Goal: Transaction & Acquisition: Purchase product/service

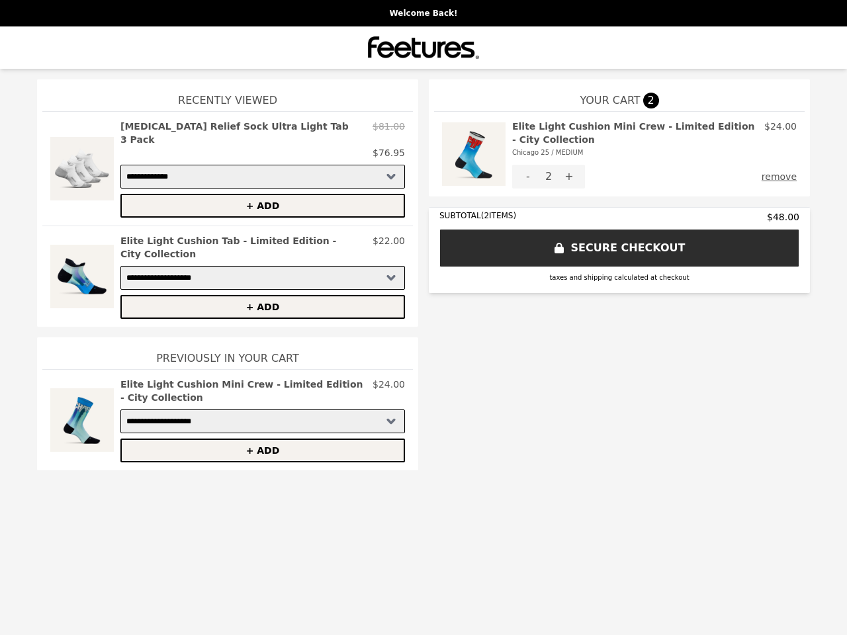
click at [474, 154] on img at bounding box center [474, 154] width 64 height 69
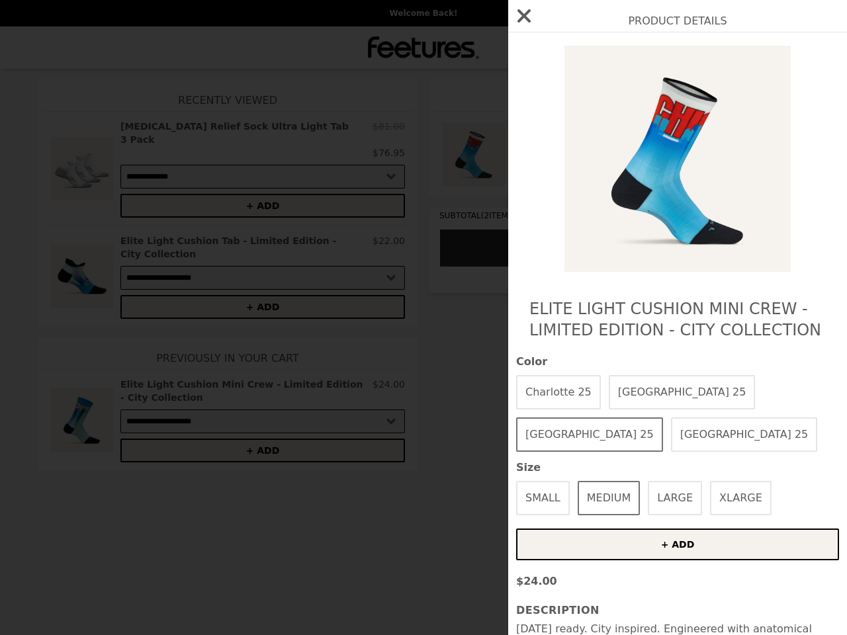
click at [655, 140] on div "Product Details Elite Light Cushion Mini Crew - Limited Edition - City Collecti…" at bounding box center [423, 317] width 847 height 635
click at [528, 177] on div at bounding box center [677, 159] width 323 height 226
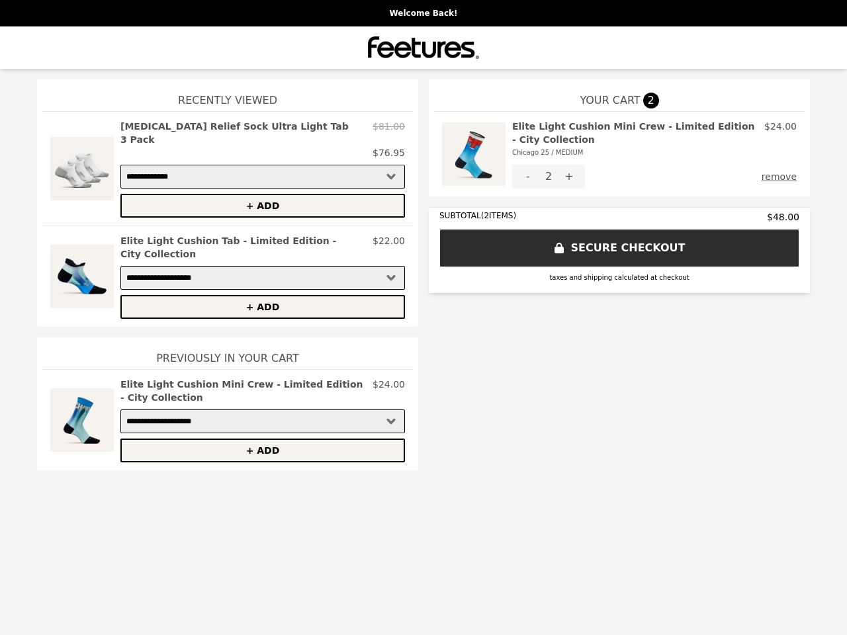
click at [782, 177] on button "remove" at bounding box center [779, 177] width 35 height 24
click at [82, 162] on img at bounding box center [82, 169] width 64 height 98
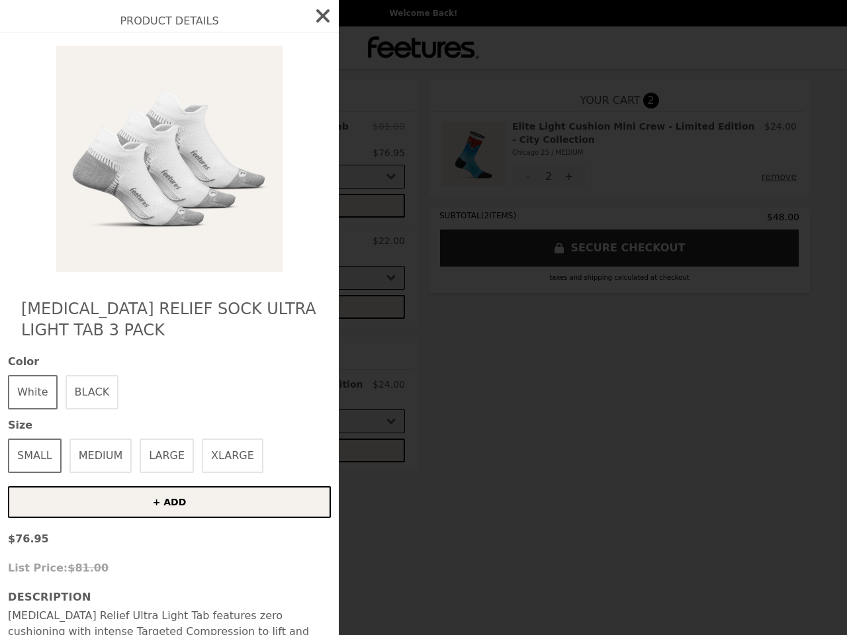
click at [263, 133] on div "Product Details [MEDICAL_DATA] Relief Sock Ultra Light Tab 3 Pack Color White B…" at bounding box center [423, 317] width 847 height 635
click at [263, 193] on img at bounding box center [169, 159] width 242 height 226
click at [82, 257] on img at bounding box center [169, 159] width 242 height 226
click at [263, 228] on div "Product Details [MEDICAL_DATA] Relief Sock Ultra Light Tab 3 Pack Color White B…" at bounding box center [423, 317] width 847 height 635
